Goal: Information Seeking & Learning: Learn about a topic

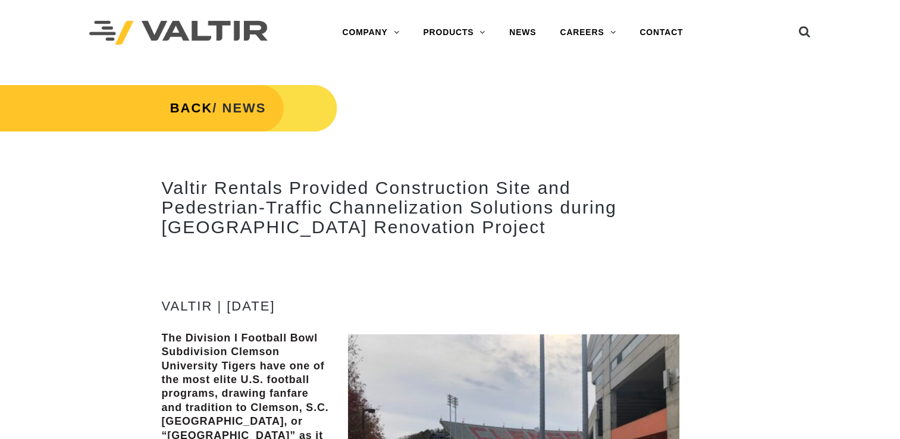
drag, startPoint x: 269, startPoint y: 32, endPoint x: 114, endPoint y: 35, distance: 155.3
click at [114, 35] on div at bounding box center [190, 32] width 203 height 65
drag, startPoint x: 114, startPoint y: 35, endPoint x: 220, endPoint y: 32, distance: 105.3
click at [265, 32] on img at bounding box center [178, 33] width 178 height 24
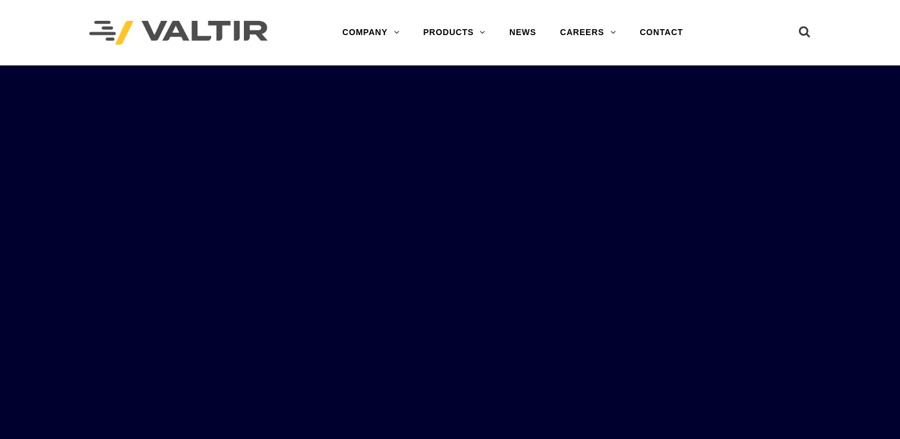
click at [236, 38] on img at bounding box center [178, 33] width 178 height 24
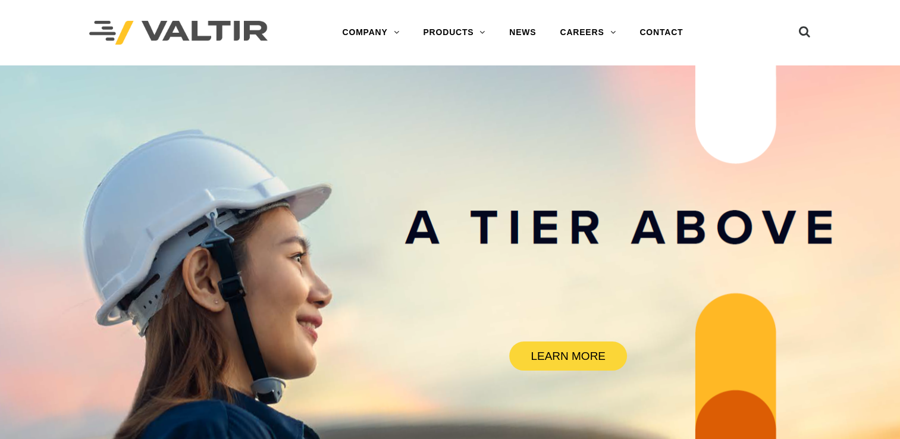
drag, startPoint x: 270, startPoint y: 25, endPoint x: 95, endPoint y: 39, distance: 176.1
click at [95, 39] on div at bounding box center [190, 32] width 203 height 65
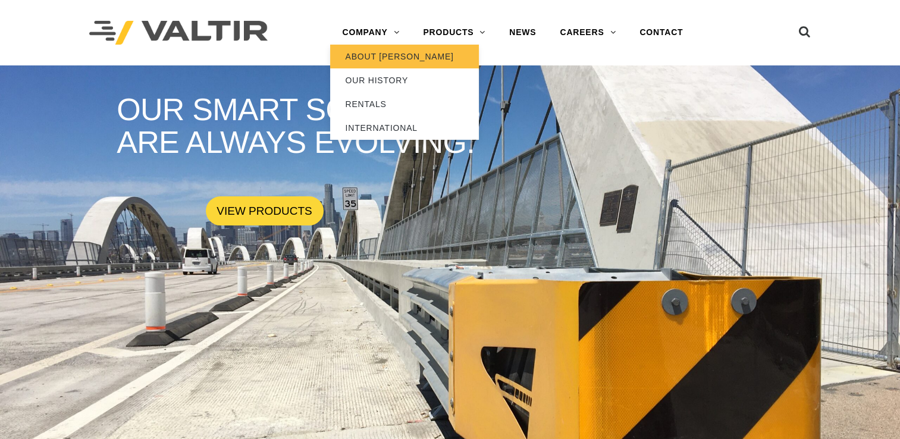
click at [374, 62] on link "ABOUT [PERSON_NAME]" at bounding box center [404, 57] width 149 height 24
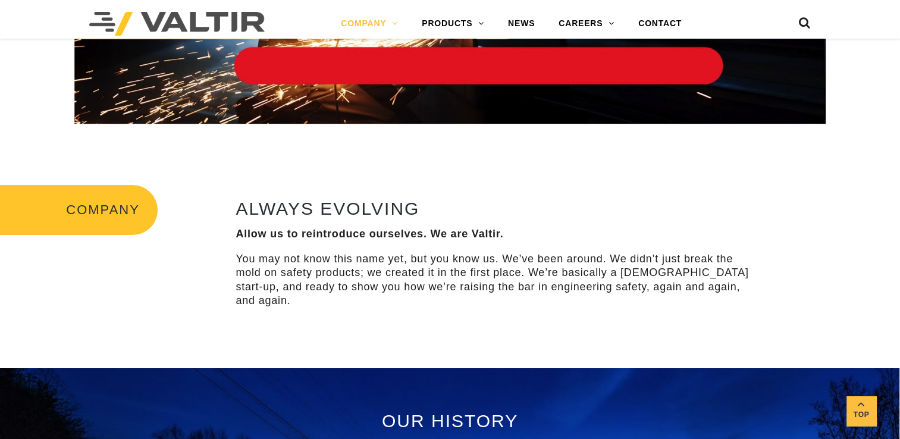
scroll to position [325, 0]
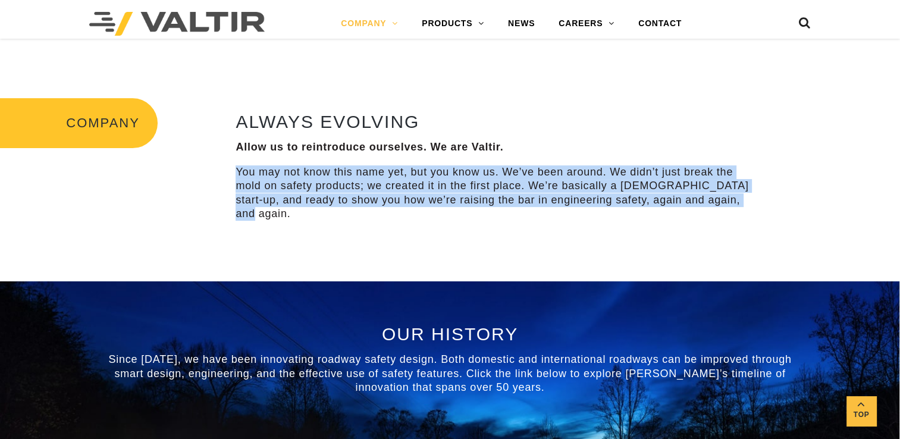
drag, startPoint x: 728, startPoint y: 200, endPoint x: 228, endPoint y: 173, distance: 500.5
click at [228, 173] on div "ALWAYS EVOLVING Allow us to reintroduce ourselves. We are Valtir. You may not k…" at bounding box center [495, 168] width 540 height 140
drag, startPoint x: 228, startPoint y: 173, endPoint x: 269, endPoint y: 184, distance: 42.2
copy p "You may not know this name yet, but you know us. We’ve been around. We didn’t j…"
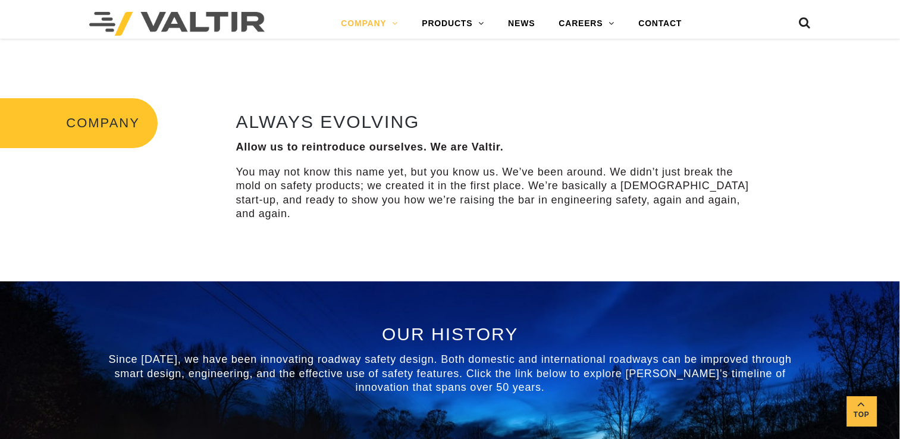
click at [550, 382] on div "OUR HISTORY Since 1969, we have been innovating roadway safety design. Both dom…" at bounding box center [450, 425] width 696 height 203
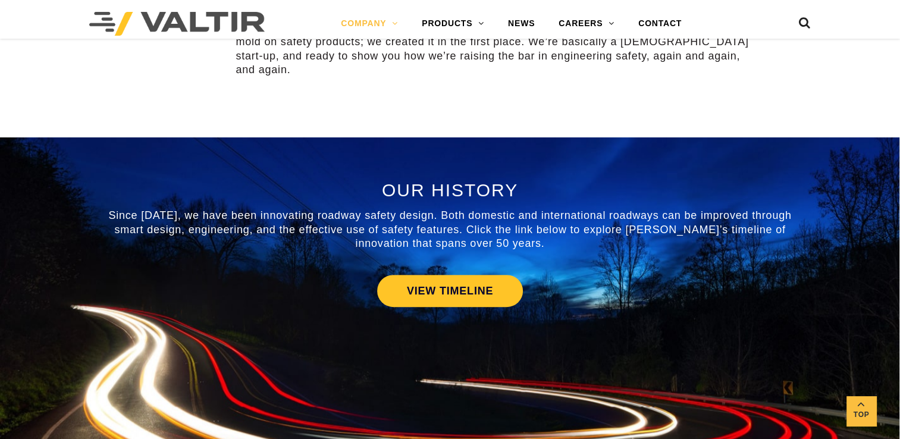
scroll to position [491, 0]
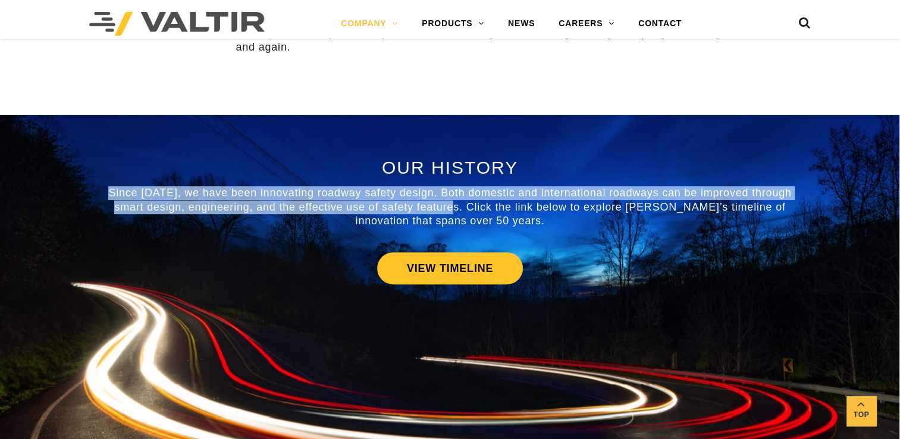
drag, startPoint x: 456, startPoint y: 195, endPoint x: 102, endPoint y: 180, distance: 353.7
click at [102, 186] on p "Since 1969, we have been innovating roadway safety design. Both domestic and in…" at bounding box center [450, 207] width 696 height 42
drag, startPoint x: 102, startPoint y: 180, endPoint x: 168, endPoint y: 180, distance: 66.0
copy span "Since 1969, we have been innovating roadway safety design. Both domestic and in…"
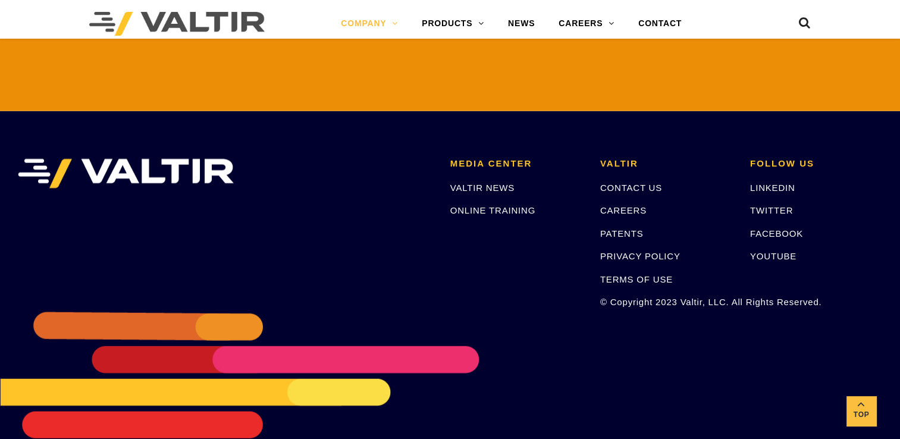
scroll to position [2820, 0]
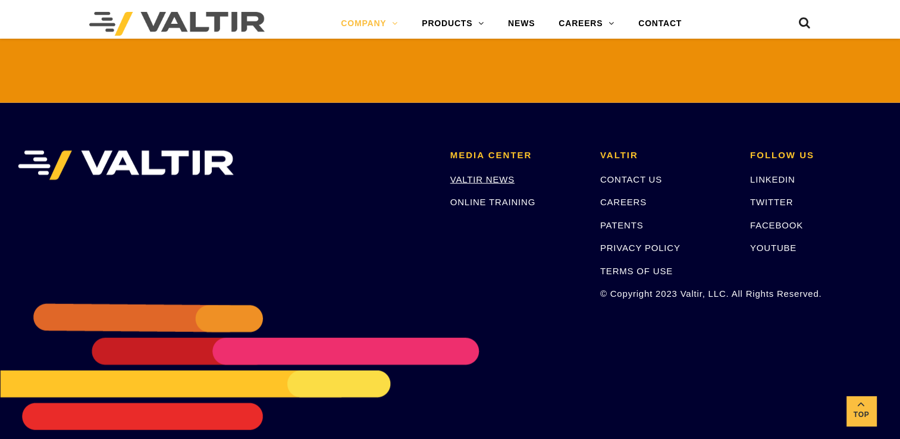
click at [490, 174] on link "VALTIR NEWS" at bounding box center [482, 179] width 64 height 10
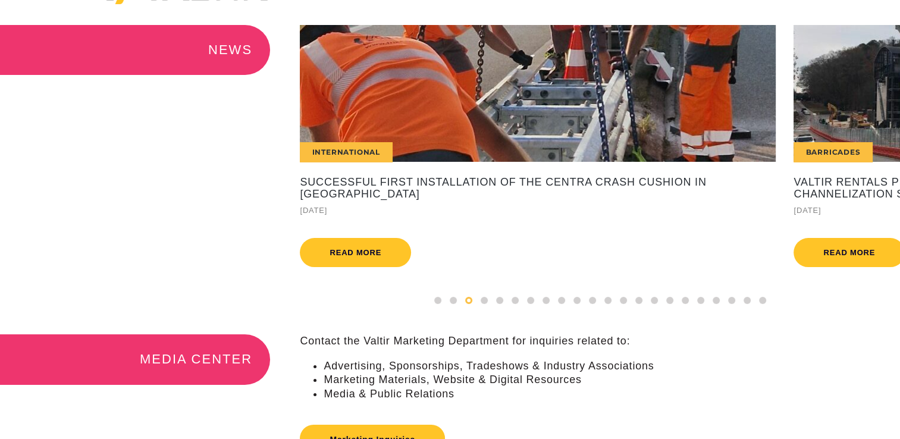
scroll to position [26, 0]
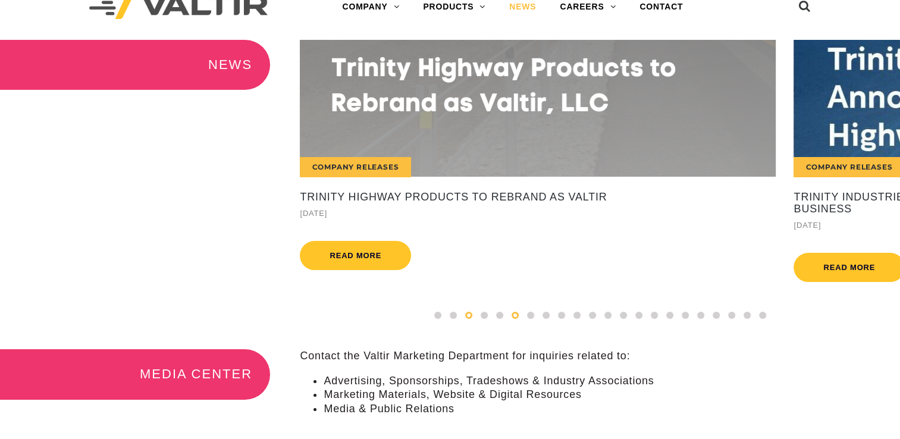
click at [470, 319] on span at bounding box center [468, 315] width 7 height 7
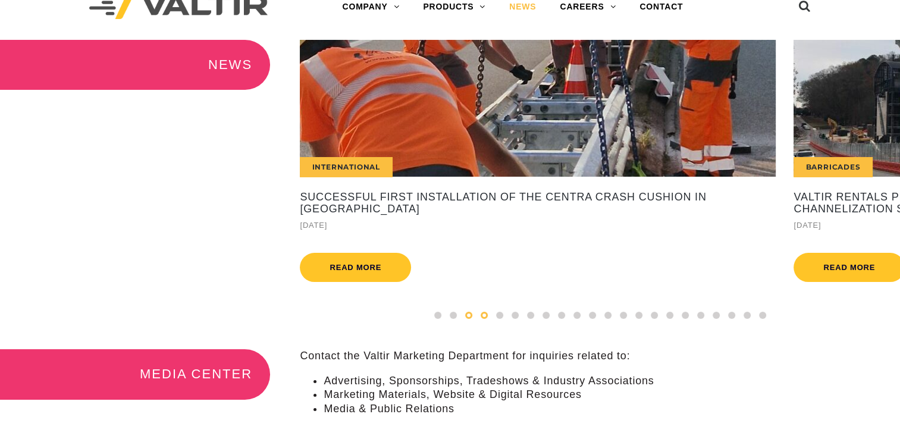
click at [483, 322] on div at bounding box center [484, 315] width 15 height 13
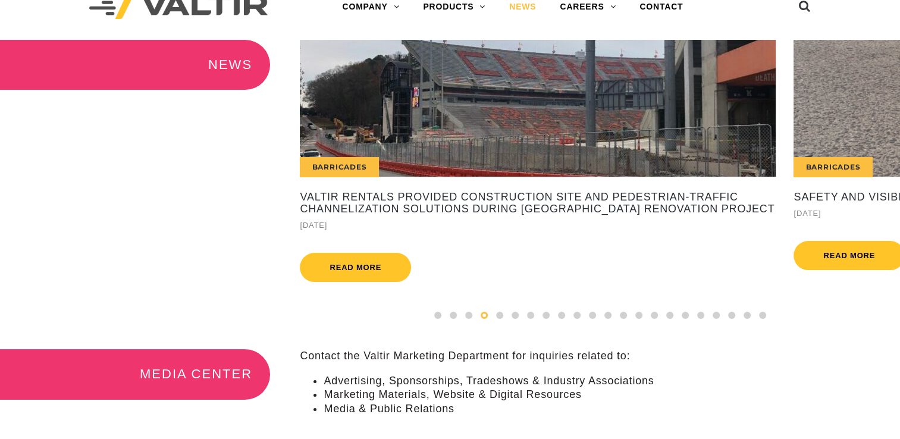
click at [495, 165] on div "Barricades" at bounding box center [538, 108] width 476 height 137
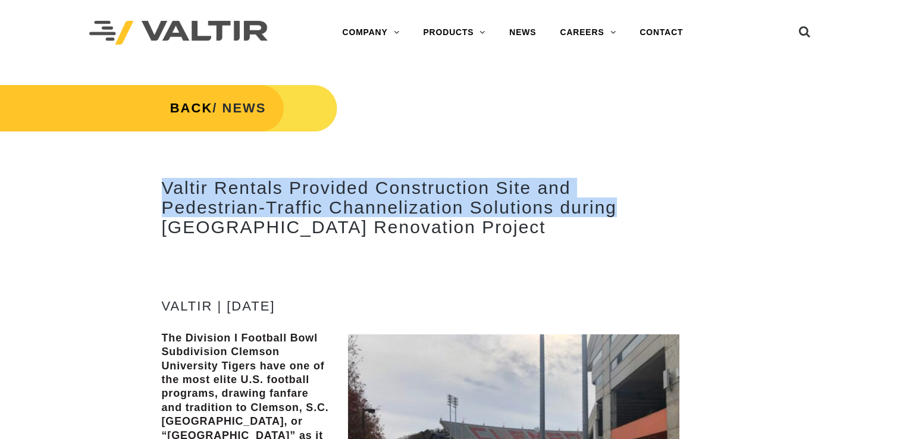
drag, startPoint x: 616, startPoint y: 210, endPoint x: 140, endPoint y: 186, distance: 477.2
drag, startPoint x: 140, startPoint y: 186, endPoint x: 212, endPoint y: 193, distance: 72.3
copy h2 "Valtir Rentals Provided Construction Site and Pedestrian-Traffic Channelization…"
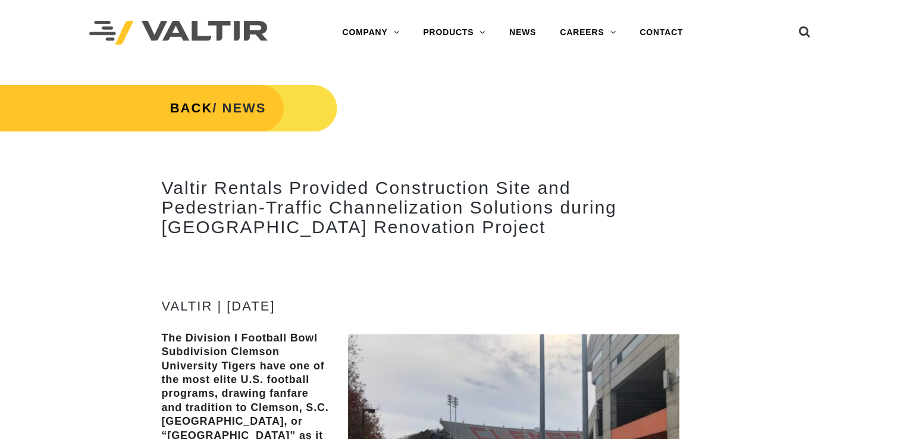
click at [647, 33] on link "CONTACT" at bounding box center [661, 33] width 67 height 24
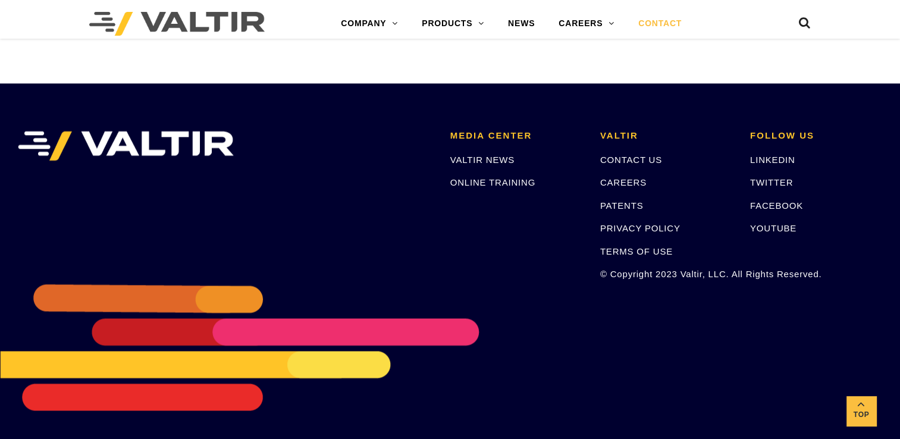
scroll to position [1669, 0]
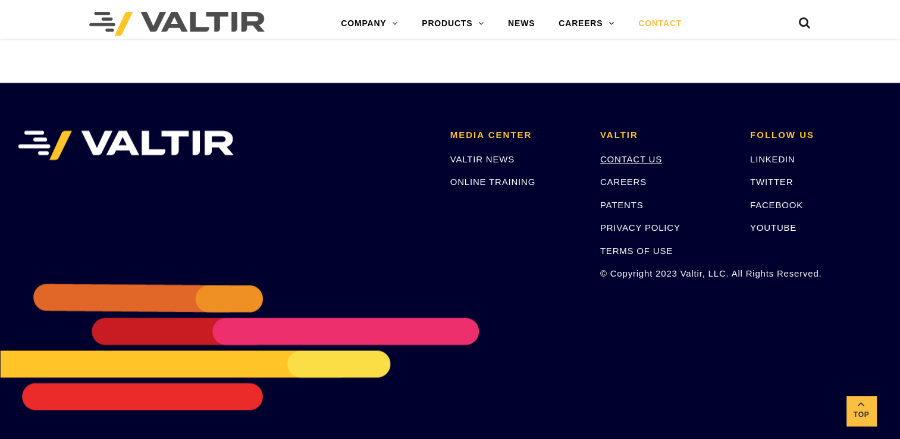
click at [642, 155] on link "CONTACT US" at bounding box center [631, 159] width 62 height 10
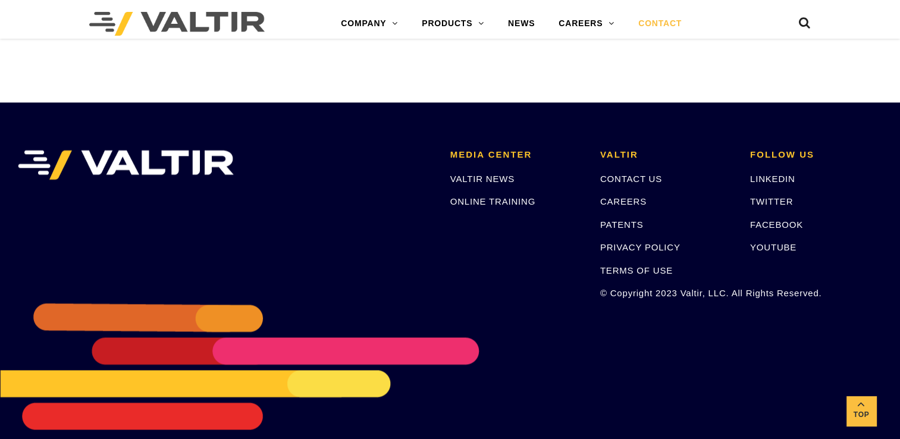
scroll to position [1669, 0]
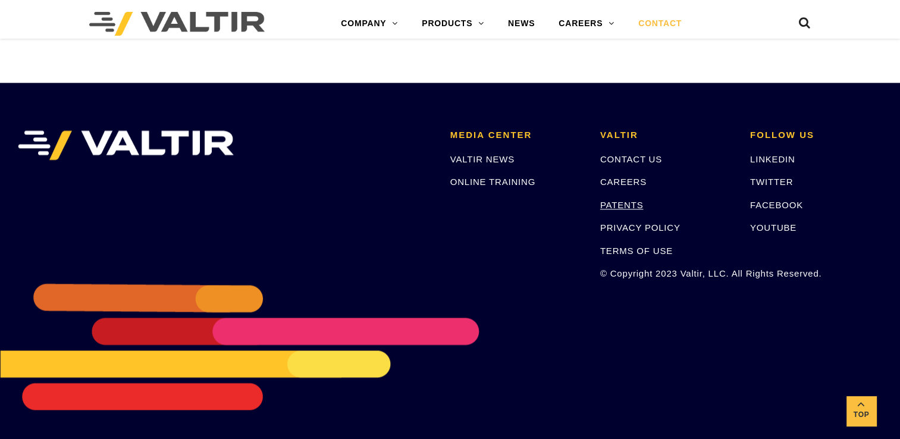
click at [628, 201] on link "PATENTS" at bounding box center [621, 205] width 43 height 10
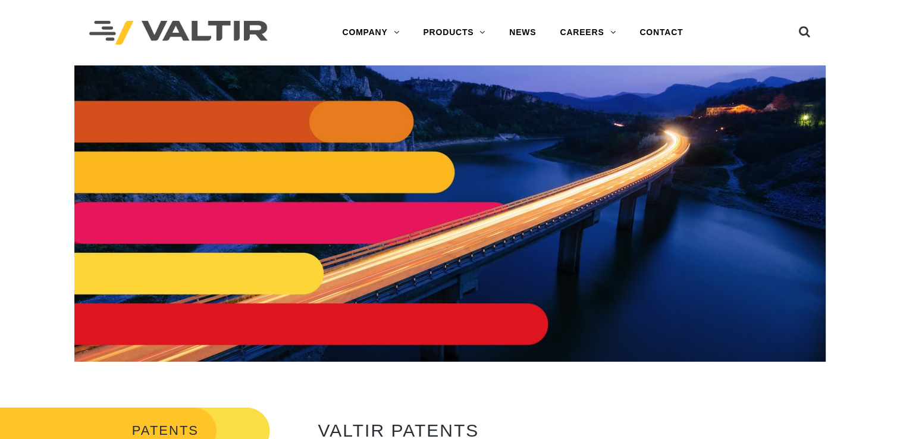
click at [209, 27] on img at bounding box center [178, 33] width 178 height 24
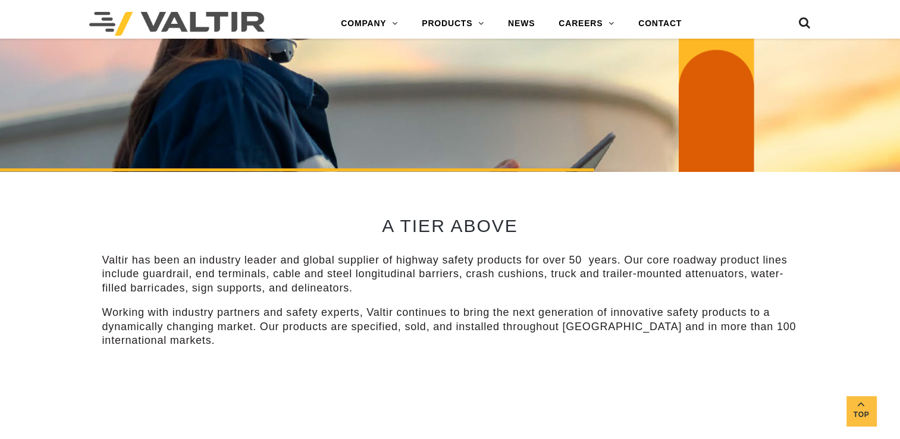
scroll to position [365, 0]
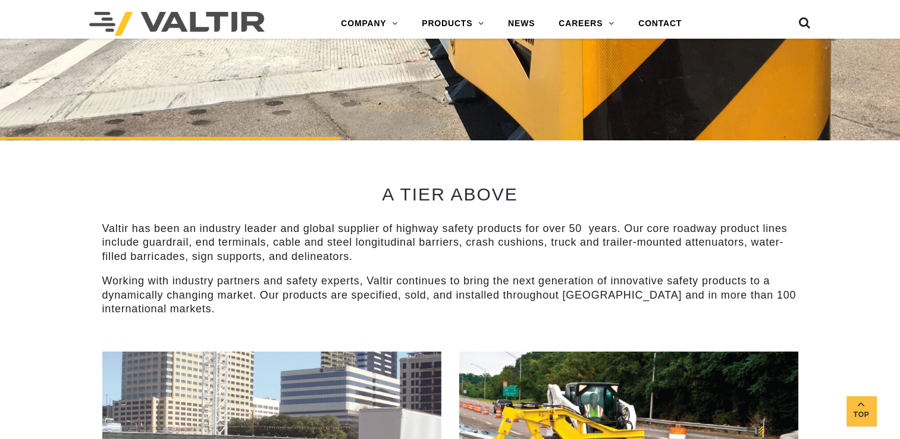
click at [100, 227] on div "A TIER ABOVE Valtir has been an industry leader and global supplier of highway …" at bounding box center [450, 246] width 714 height 212
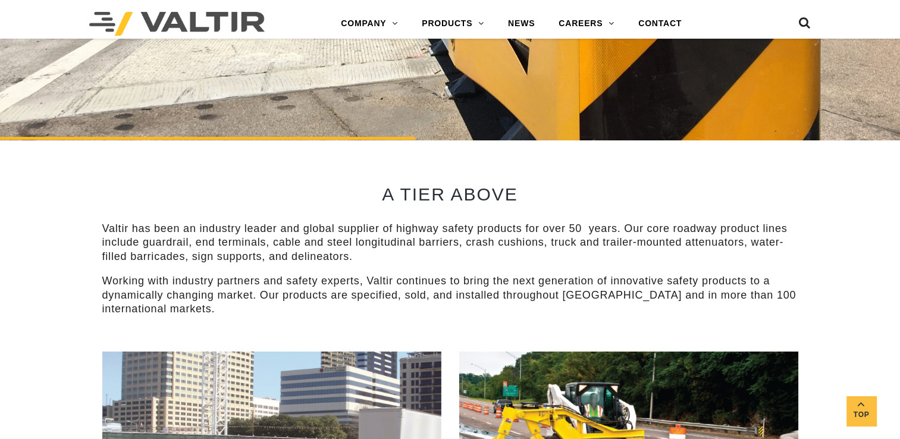
click at [100, 227] on div "A TIER ABOVE Valtir has been an industry leader and global supplier of highway …" at bounding box center [450, 246] width 714 height 212
click at [215, 313] on p "Working with industry partners and safety experts, Valtir continues to bring th…" at bounding box center [450, 295] width 696 height 42
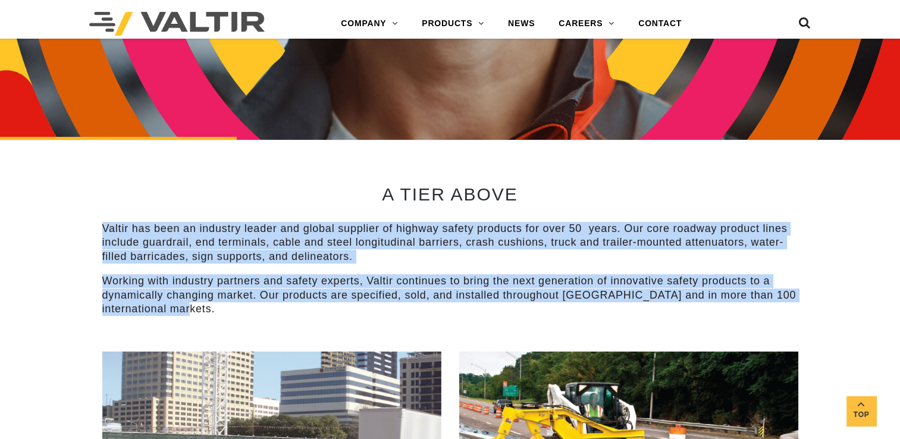
drag, startPoint x: 212, startPoint y: 308, endPoint x: 67, endPoint y: 224, distance: 167.7
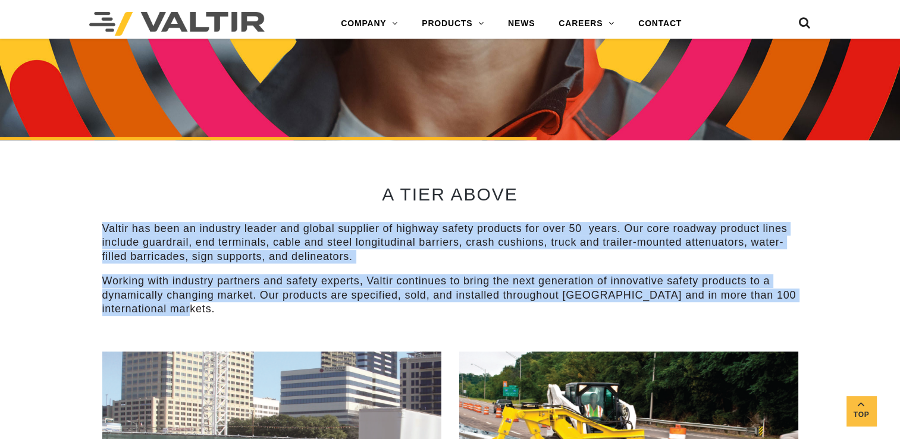
drag, startPoint x: 67, startPoint y: 224, endPoint x: 193, endPoint y: 239, distance: 127.6
copy div "Valtir has been an industry leader and global supplier of highway safety produc…"
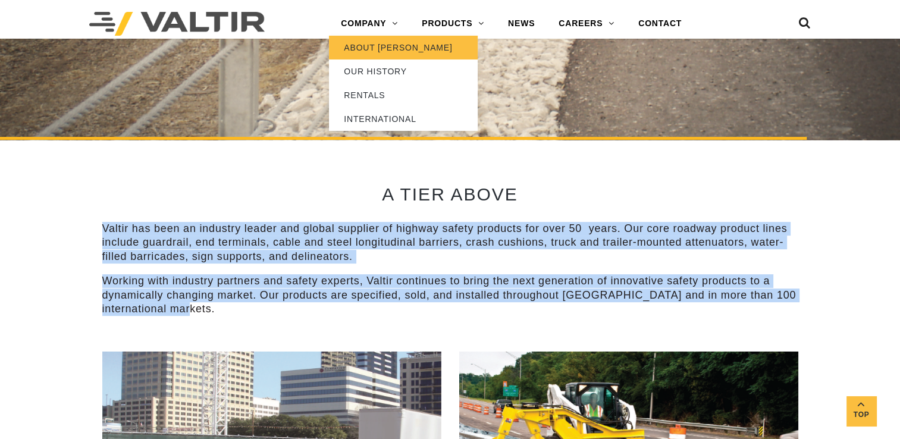
click at [373, 45] on link "ABOUT [PERSON_NAME]" at bounding box center [403, 48] width 149 height 24
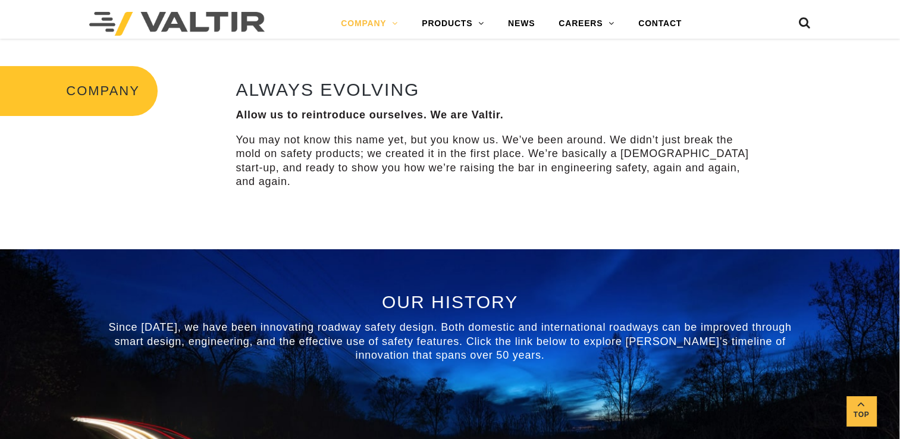
scroll to position [365, 0]
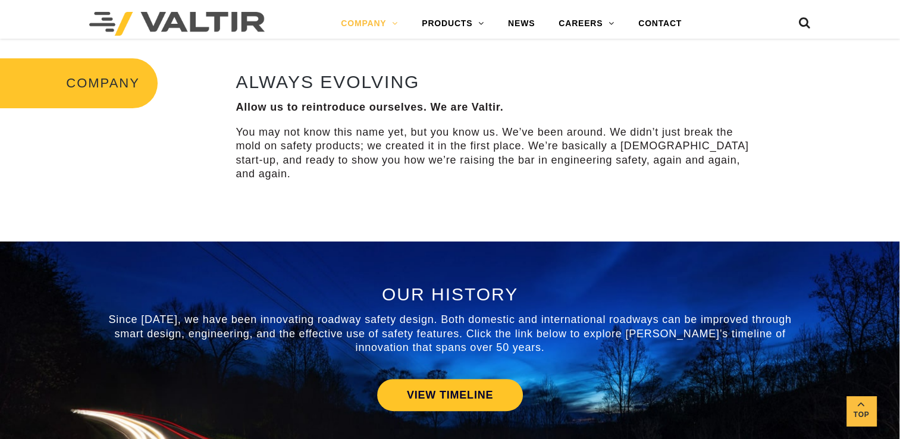
click at [600, 203] on div "COMPANY ALWAYS EVOLVING Allow us to reintroduce ourselves. We are Valtir. You m…" at bounding box center [450, 128] width 900 height 226
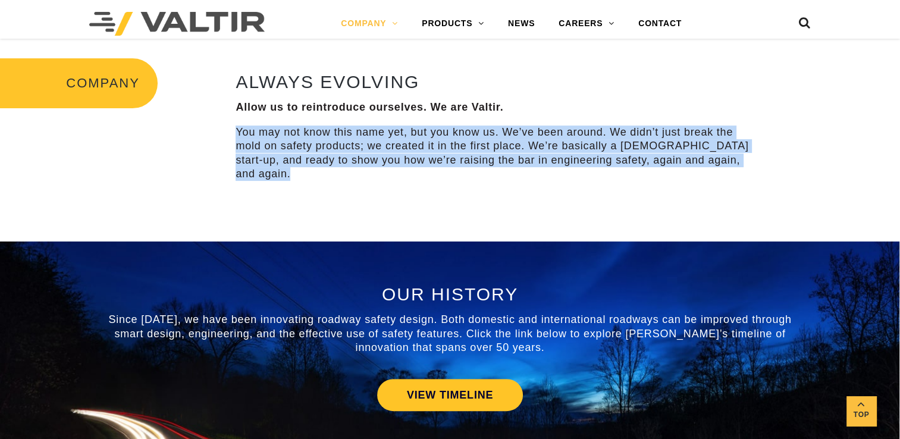
click at [600, 203] on div "COMPANY ALWAYS EVOLVING Allow us to reintroduce ourselves. We are Valtir. You m…" at bounding box center [450, 128] width 900 height 226
click at [438, 199] on div "COMPANY ALWAYS EVOLVING Allow us to reintroduce ourselves. We are Valtir. You m…" at bounding box center [450, 128] width 900 height 226
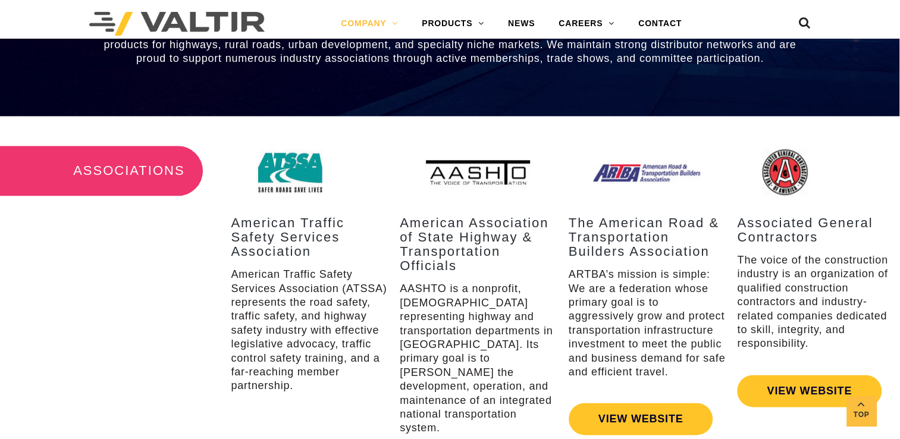
scroll to position [1472, 0]
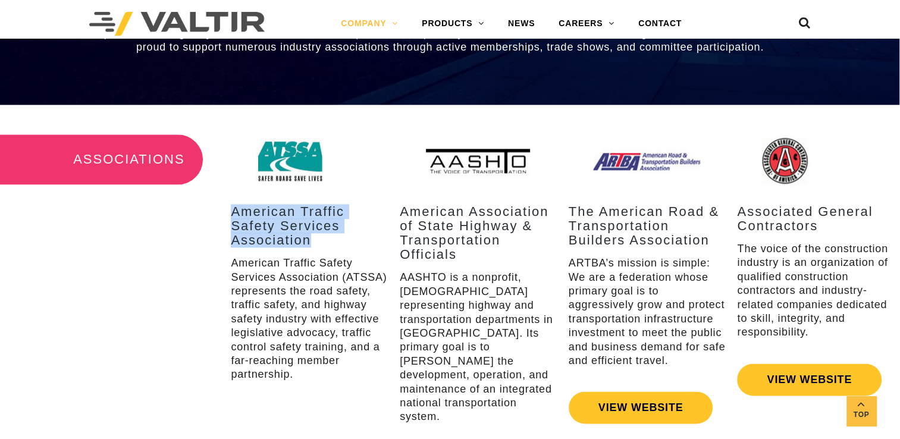
drag, startPoint x: 231, startPoint y: 196, endPoint x: 339, endPoint y: 220, distance: 110.4
click at [339, 220] on h3 "American Traffic Safety Services Association" at bounding box center [309, 226] width 157 height 43
drag, startPoint x: 339, startPoint y: 220, endPoint x: 294, endPoint y: 199, distance: 50.0
copy h3 "American Traffic Safety Services Association"
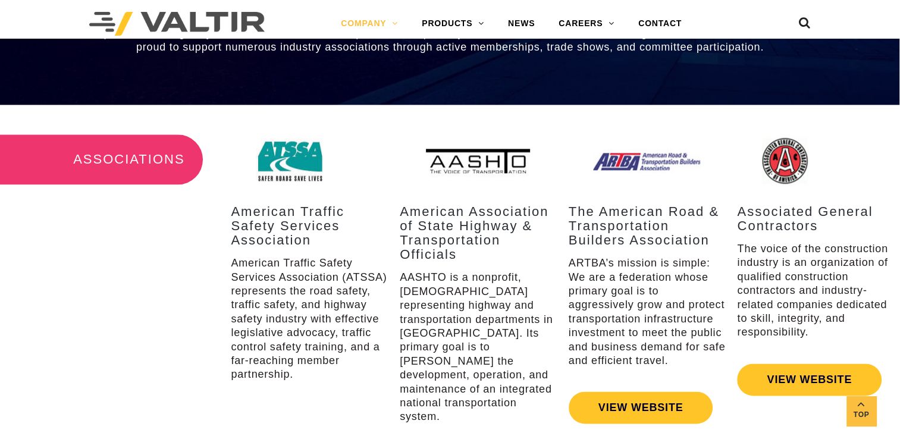
click at [400, 205] on h3 "American Association of State Highway & Transportation Officials" at bounding box center [478, 234] width 157 height 58
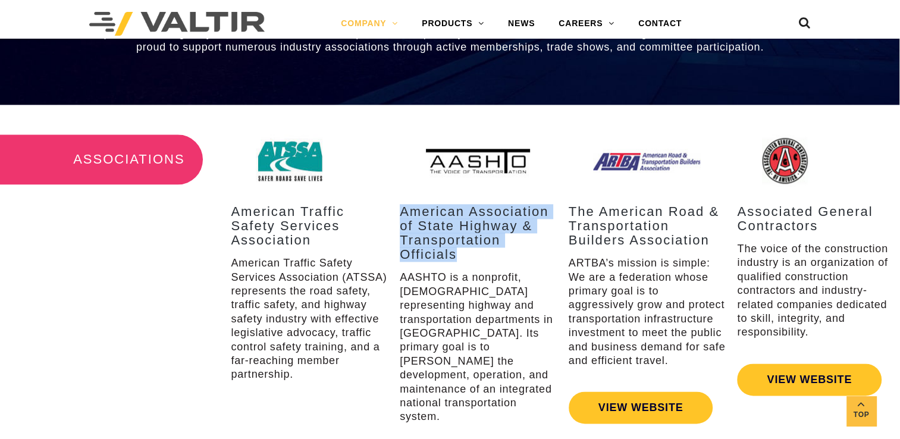
drag, startPoint x: 402, startPoint y: 198, endPoint x: 541, endPoint y: 236, distance: 144.3
click at [541, 236] on h3 "American Association of State Highway & Transportation Officials" at bounding box center [478, 234] width 157 height 58
drag, startPoint x: 541, startPoint y: 236, endPoint x: 481, endPoint y: 221, distance: 61.8
copy h3 "American Association of State Highway & Transportation Officials"
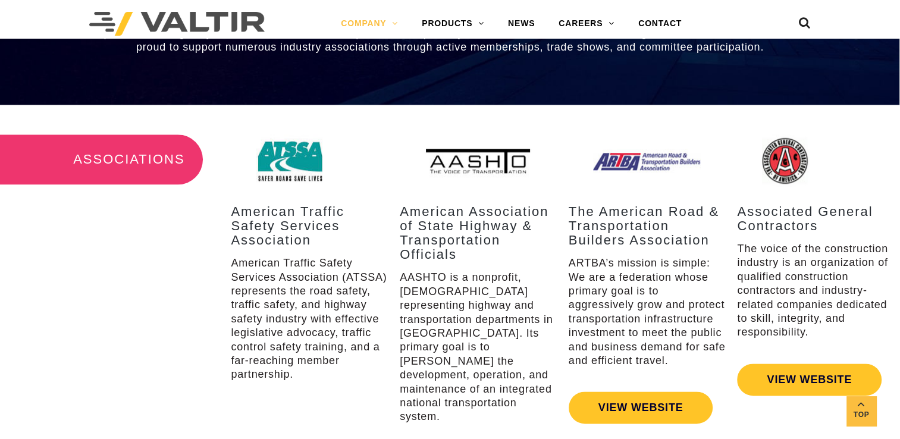
click at [621, 205] on h3 "The American Road & Transportation Builders Association" at bounding box center [647, 226] width 157 height 43
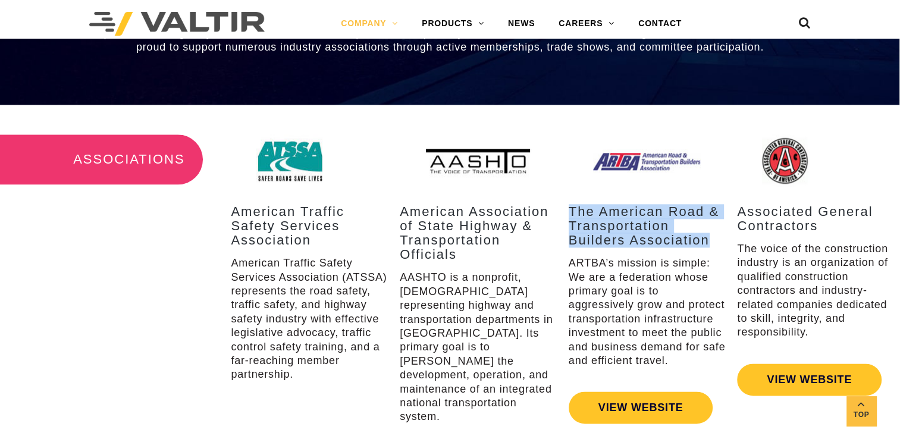
drag, startPoint x: 569, startPoint y: 194, endPoint x: 709, endPoint y: 229, distance: 144.1
click at [709, 229] on h3 "The American Road & Transportation Builders Association" at bounding box center [647, 226] width 157 height 43
drag, startPoint x: 709, startPoint y: 229, endPoint x: 616, endPoint y: 213, distance: 93.6
click at [616, 213] on h3 "The American Road & Transportation Builders Association" at bounding box center [647, 226] width 157 height 43
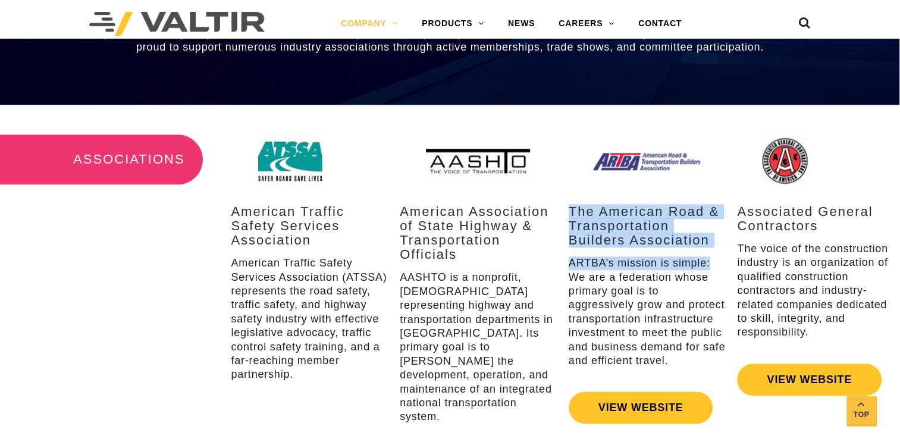
drag, startPoint x: 566, startPoint y: 192, endPoint x: 728, endPoint y: 240, distance: 168.8
click at [728, 240] on div "The American Road & Transportation Builders Association ARTBA’s mission is simp…" at bounding box center [647, 310] width 169 height 352
click at [718, 230] on h3 "The American Road & Transportation Builders Association" at bounding box center [647, 226] width 157 height 43
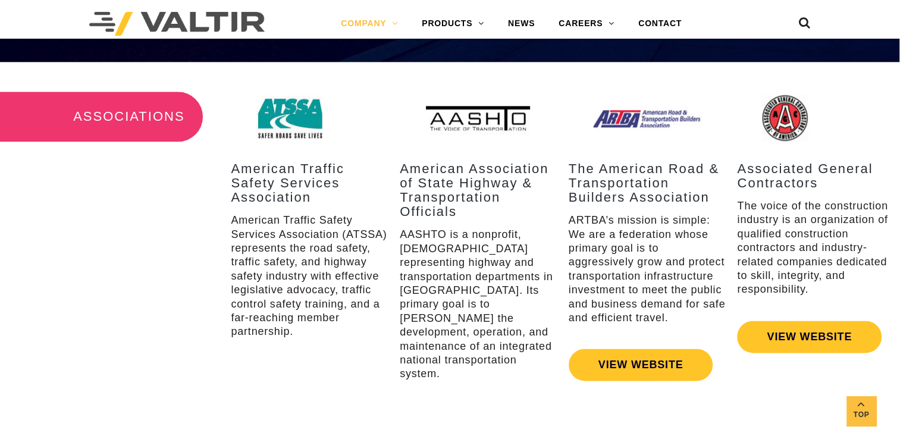
scroll to position [1514, 0]
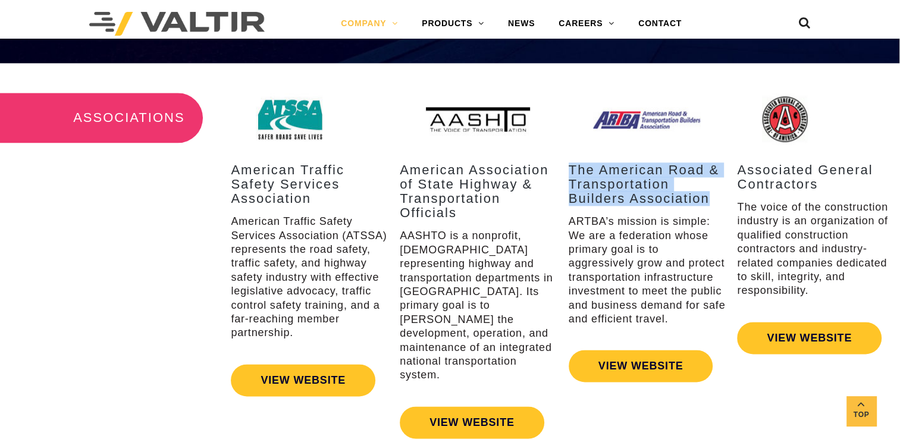
drag, startPoint x: 571, startPoint y: 153, endPoint x: 709, endPoint y: 187, distance: 142.1
click at [709, 187] on h3 "The American Road & Transportation Builders Association" at bounding box center [647, 184] width 157 height 43
drag, startPoint x: 709, startPoint y: 187, endPoint x: 625, endPoint y: 164, distance: 87.6
click at [625, 164] on h3 "The American Road & Transportation Builders Association" at bounding box center [647, 184] width 157 height 43
copy h3 "The American Road & Transportation Builders Association"
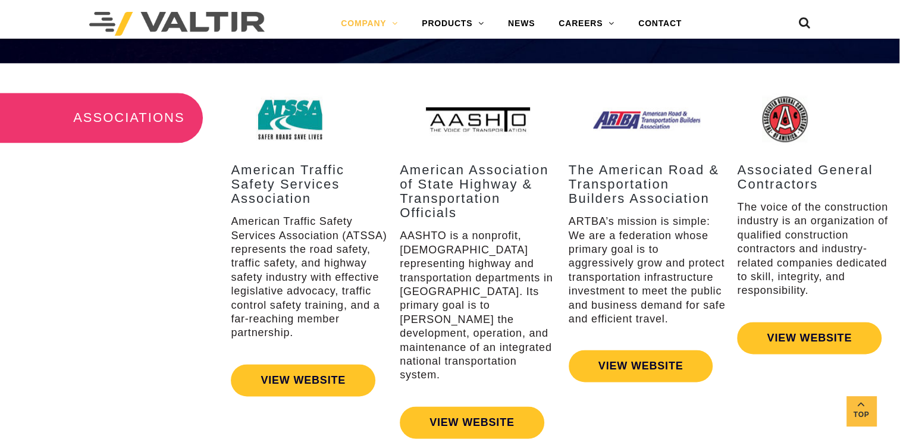
click at [739, 164] on h3 "Associated General Contractors" at bounding box center [815, 177] width 157 height 29
drag, startPoint x: 738, startPoint y: 153, endPoint x: 816, endPoint y: 168, distance: 80.0
click at [816, 168] on h3 "Associated General Contractors" at bounding box center [815, 177] width 157 height 29
drag, startPoint x: 816, startPoint y: 168, endPoint x: 804, endPoint y: 165, distance: 12.3
copy h3 "Associated General Contractors"
